Goal: Check status

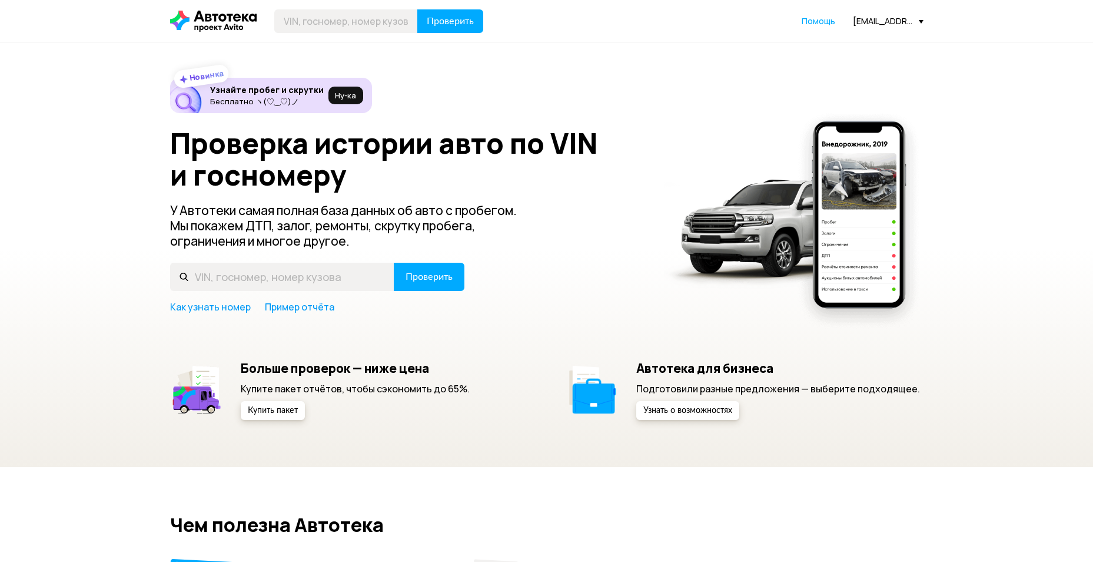
click at [865, 18] on div "[EMAIL_ADDRESS][DOMAIN_NAME]" at bounding box center [888, 20] width 71 height 11
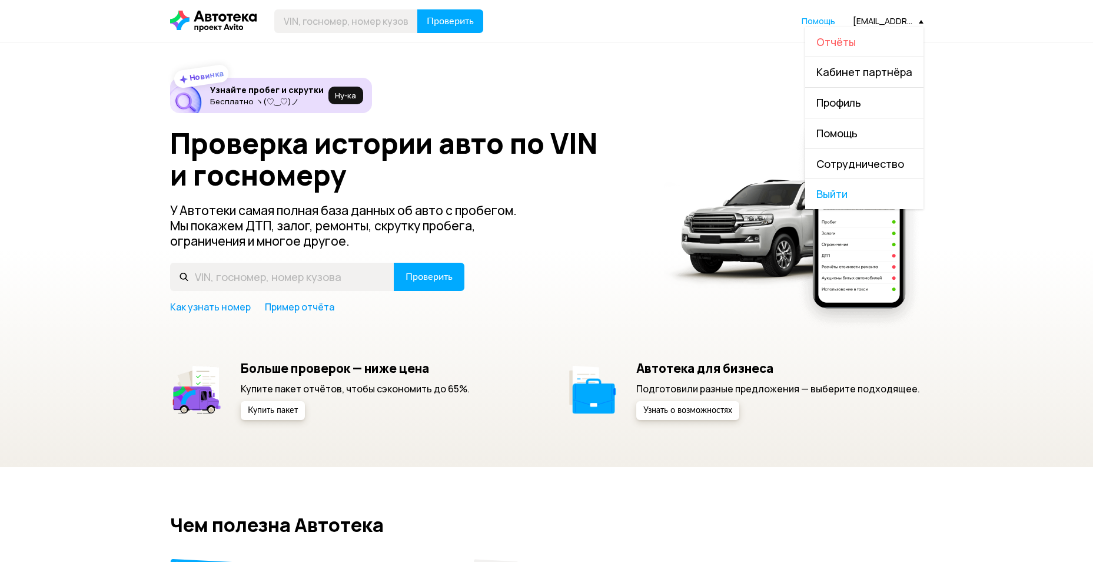
click at [856, 46] on span "Отчёты" at bounding box center [835, 42] width 39 height 14
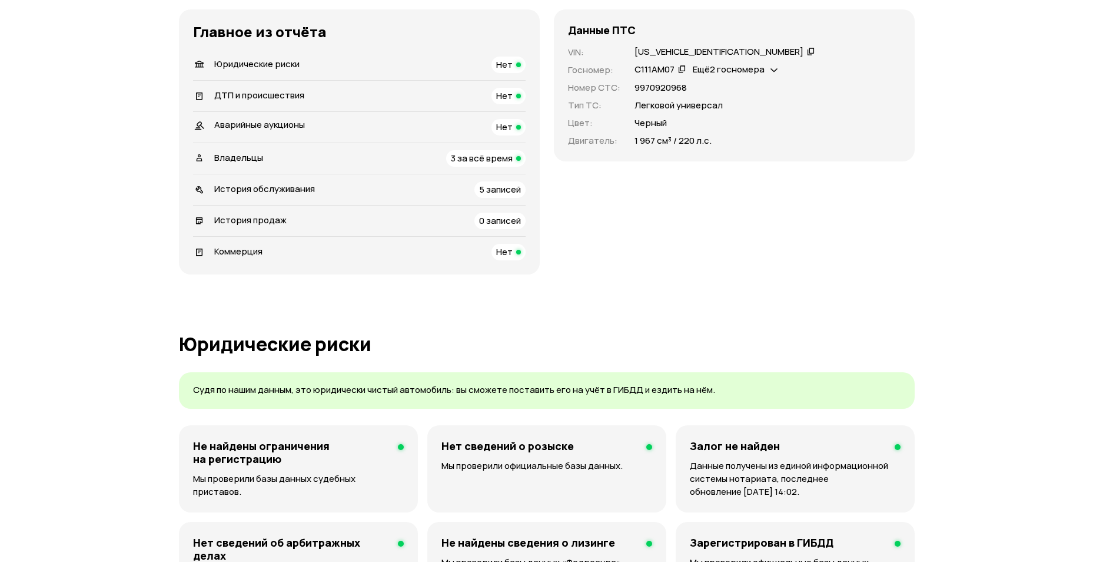
scroll to position [530, 0]
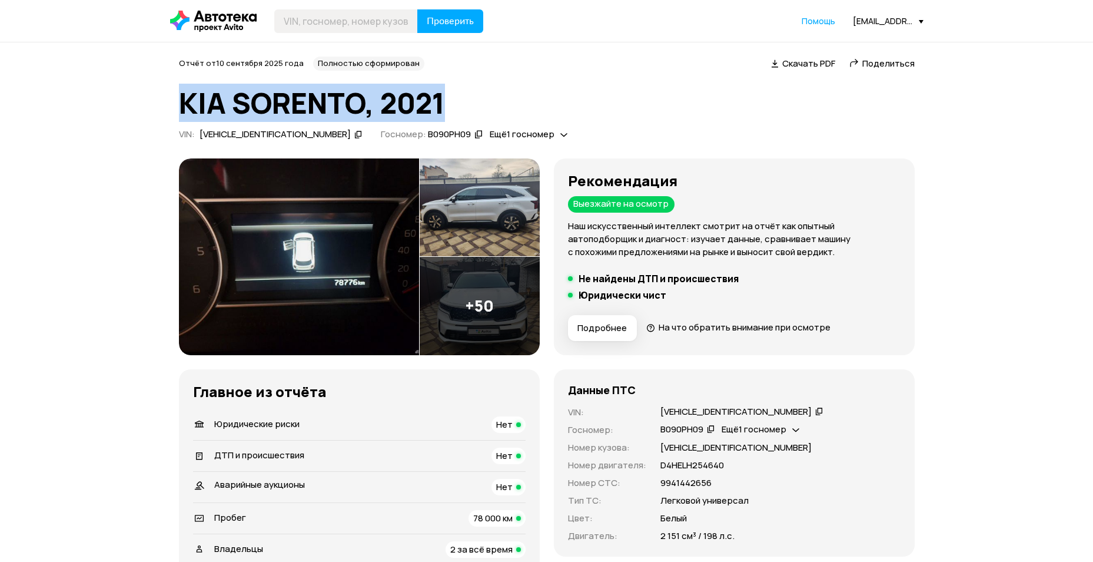
drag, startPoint x: 177, startPoint y: 86, endPoint x: 480, endPoint y: 93, distance: 303.8
copy h1 "KIA SORENTO, 2021"
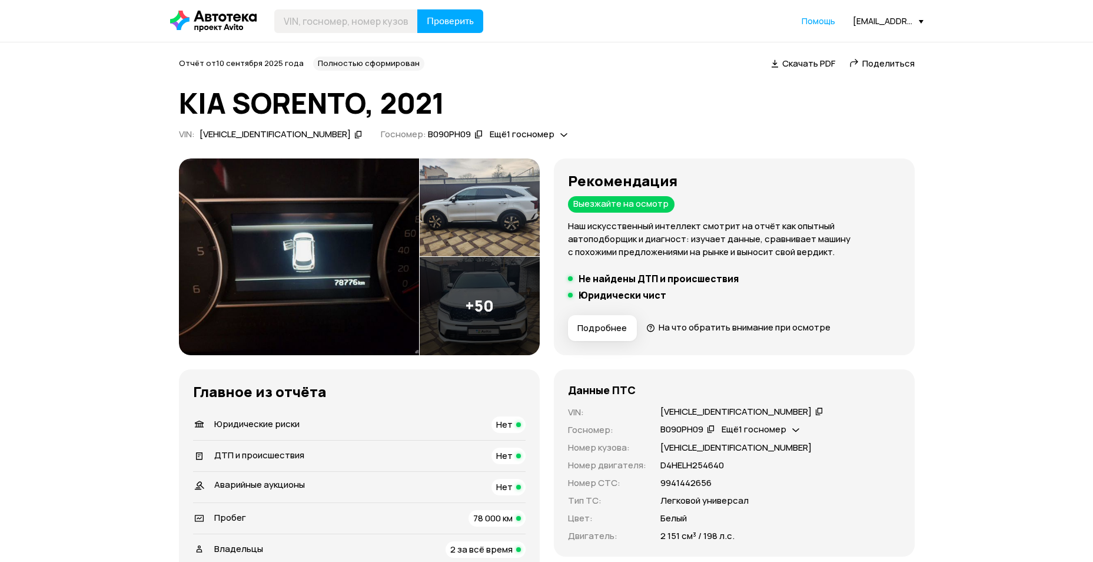
click at [297, 132] on div "[VEHICLE_IDENTIFICATION_NUMBER]" at bounding box center [281, 134] width 167 height 12
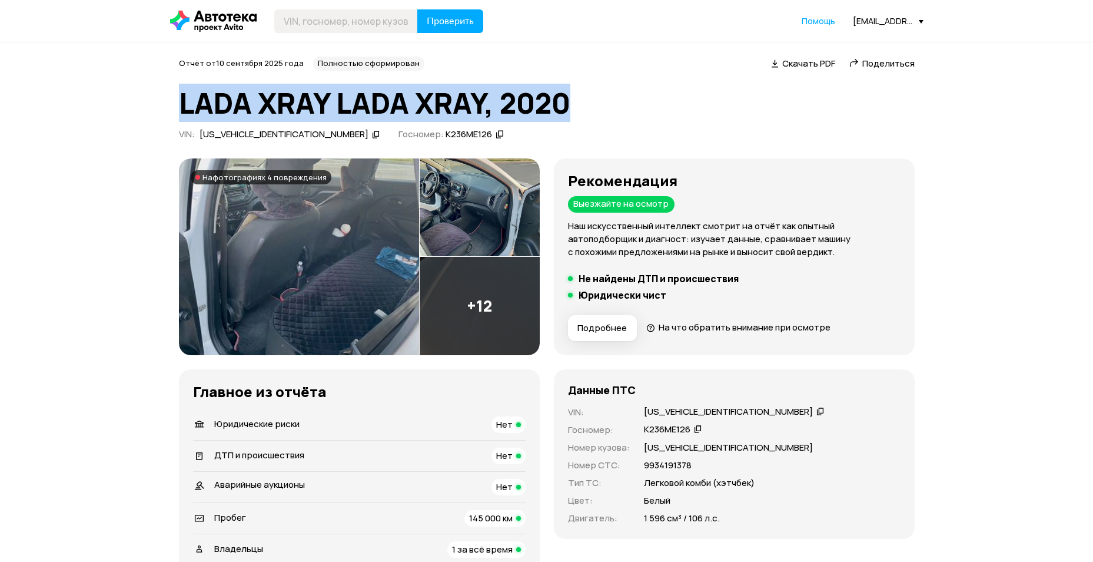
drag, startPoint x: 237, startPoint y: 102, endPoint x: 591, endPoint y: 112, distance: 354.5
copy h1 "LADA XRAY LADA XRAY, 2020"
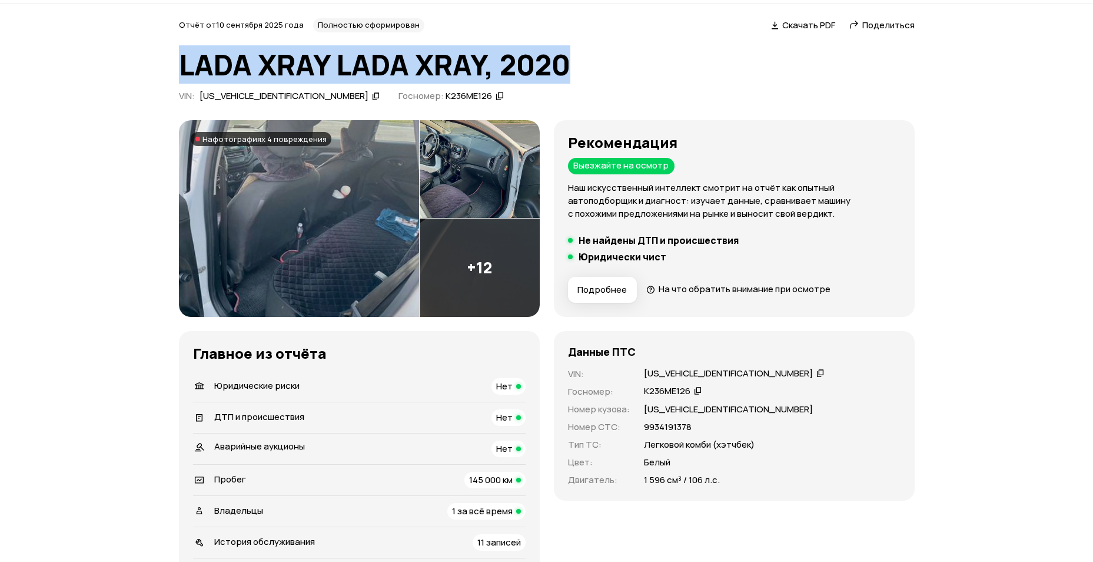
scroll to position [59, 0]
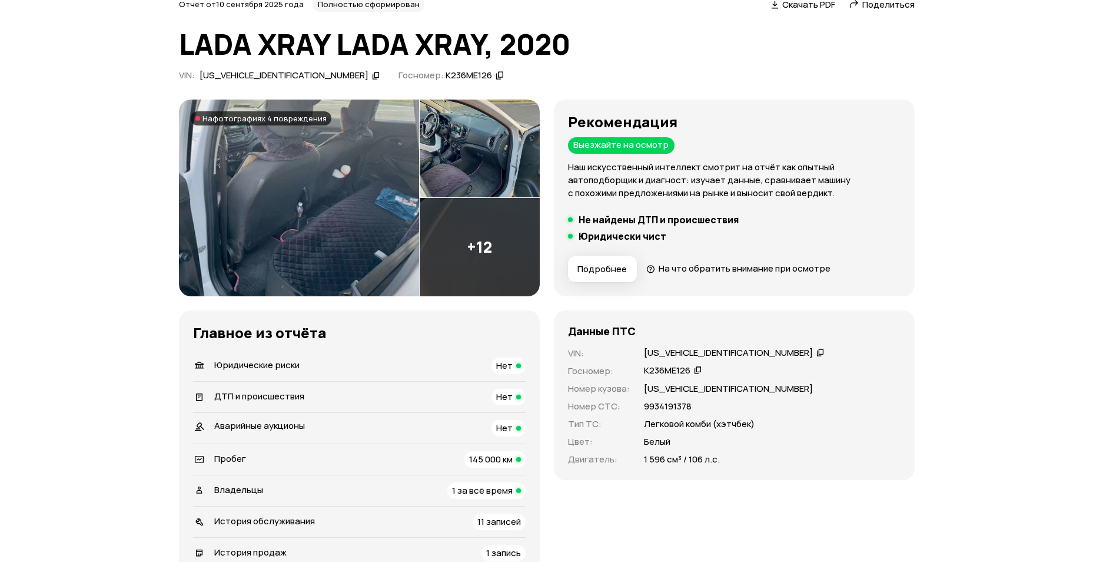
click at [270, 68] on div "Отчёт от 10 сентября 2025 года Полностью сформирован   Скачать PDF   Поделиться…" at bounding box center [547, 42] width 736 height 88
click at [270, 77] on div "XTAGAB110M1350688" at bounding box center [284, 75] width 169 height 12
